Goal: Information Seeking & Learning: Learn about a topic

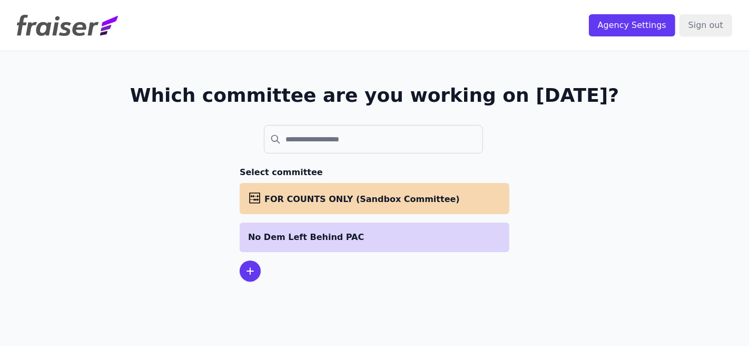
click at [306, 246] on li "No Dem Left Behind PAC" at bounding box center [375, 237] width 270 height 30
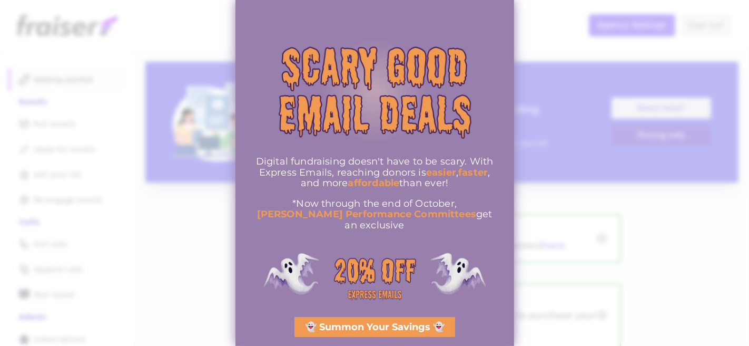
scroll to position [28, 0]
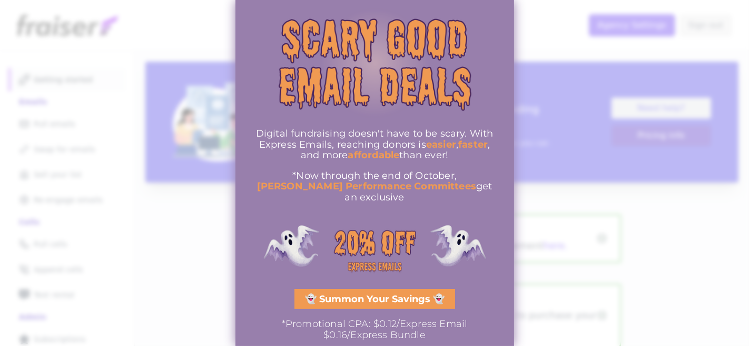
click at [370, 294] on span "👻 Summon Your Savings 👻" at bounding box center [375, 298] width 140 height 9
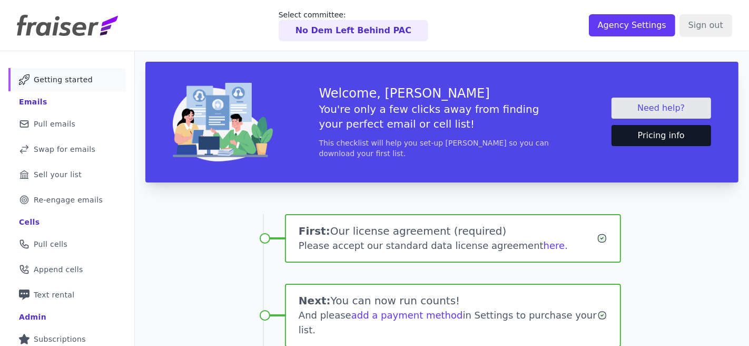
click at [626, 139] on button "Pricing info" at bounding box center [662, 135] width 100 height 21
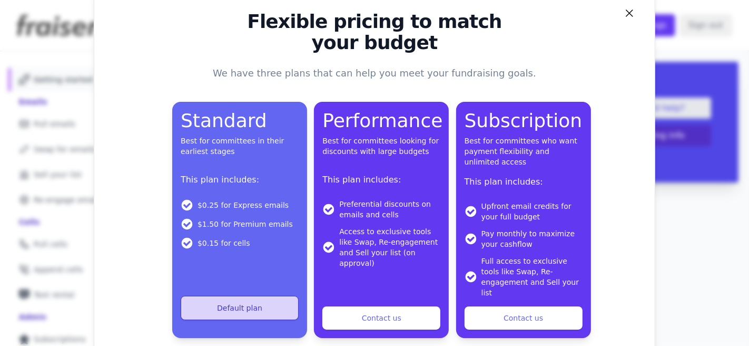
scroll to position [65, 0]
